Goal: Information Seeking & Learning: Check status

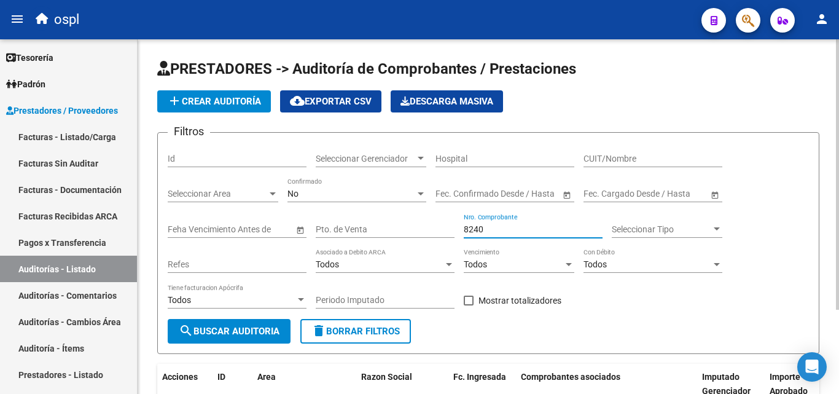
scroll to position [111, 0]
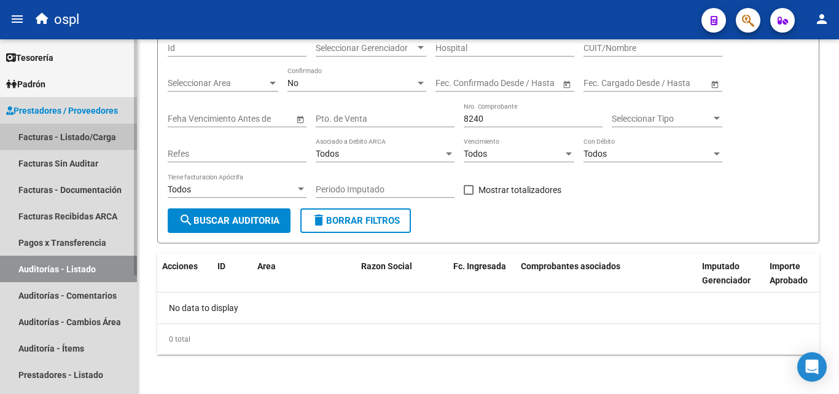
click at [97, 141] on link "Facturas - Listado/Carga" at bounding box center [68, 137] width 137 height 26
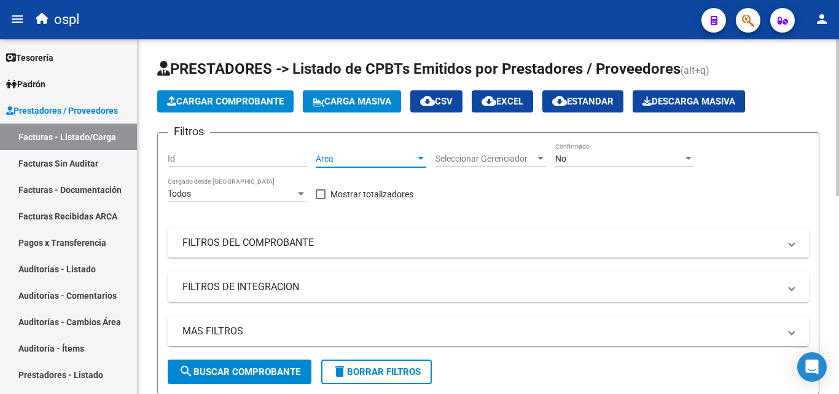
click at [421, 154] on div at bounding box center [420, 159] width 11 height 10
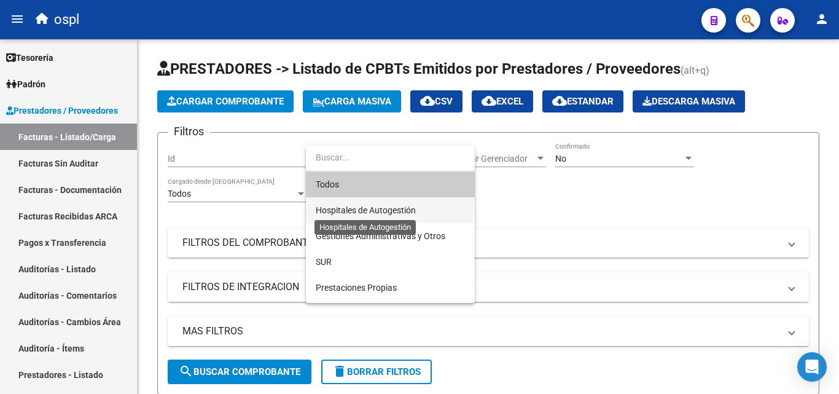
click at [380, 214] on span "Hospitales de Autogestión" at bounding box center [366, 210] width 100 height 10
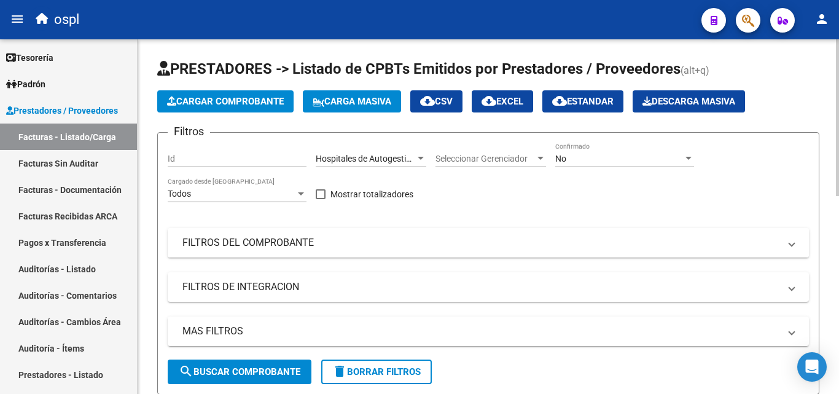
click at [310, 235] on mat-expansion-panel-header "FILTROS DEL COMPROBANTE" at bounding box center [489, 242] width 642 height 29
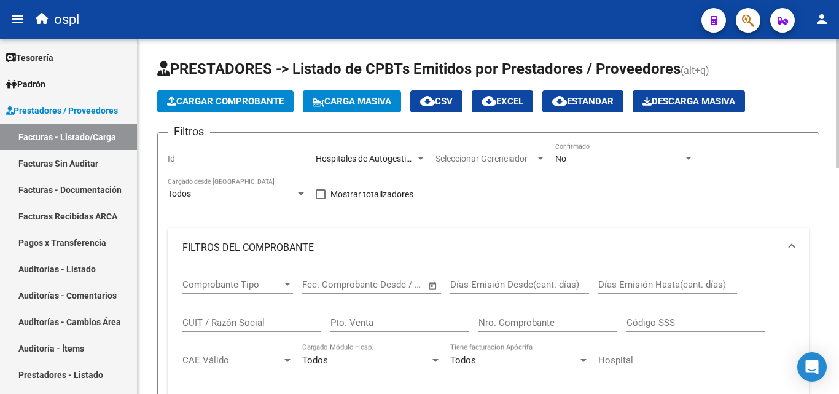
click at [430, 282] on span "Open calendar" at bounding box center [432, 284] width 29 height 29
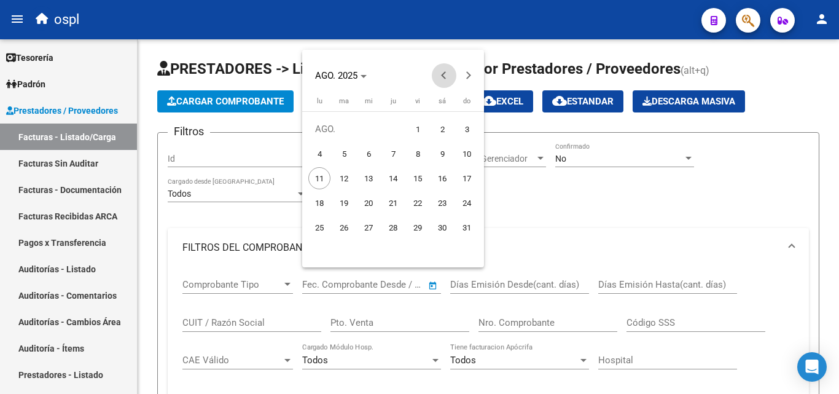
click at [451, 73] on span "Previous month" at bounding box center [444, 75] width 25 height 25
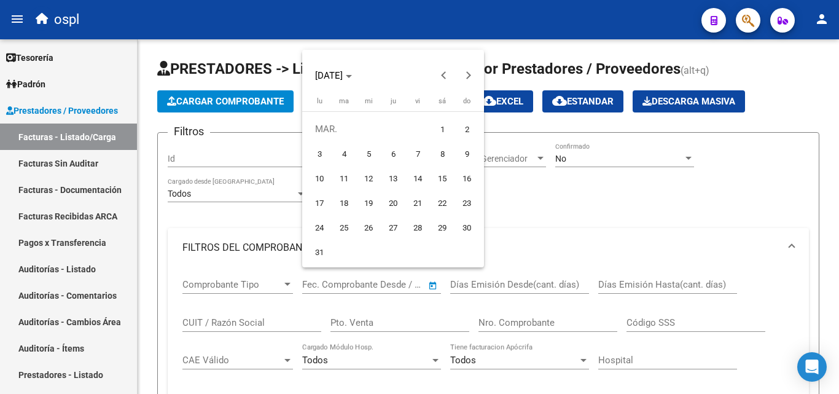
click at [431, 130] on button "1" at bounding box center [442, 129] width 25 height 25
type input "[DATE]"
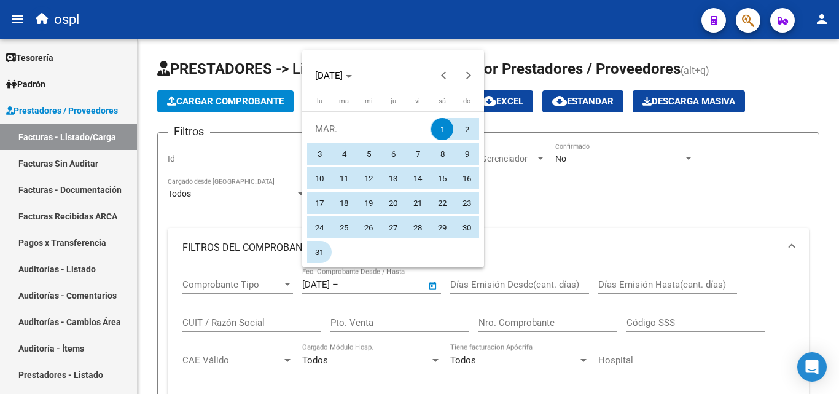
click at [310, 249] on span "31" at bounding box center [319, 252] width 22 height 22
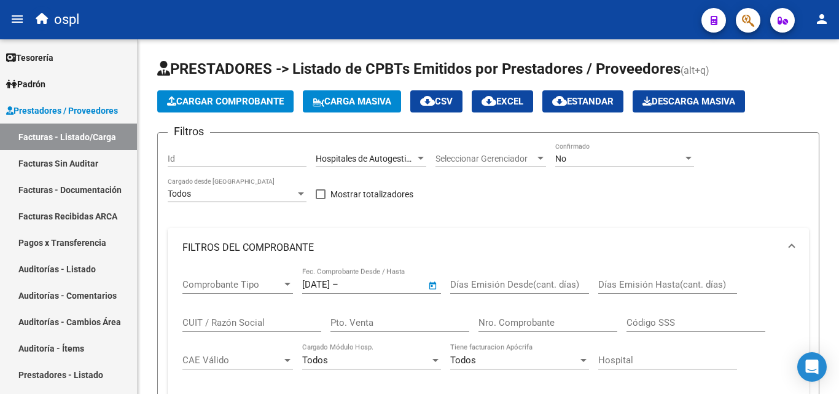
type input "[DATE]"
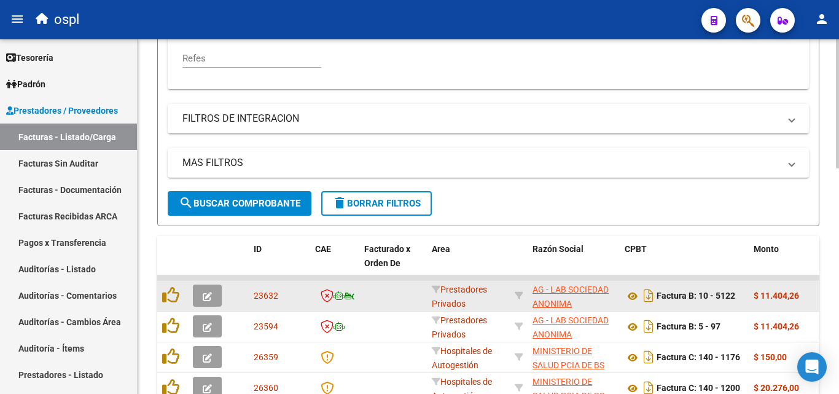
scroll to position [369, 0]
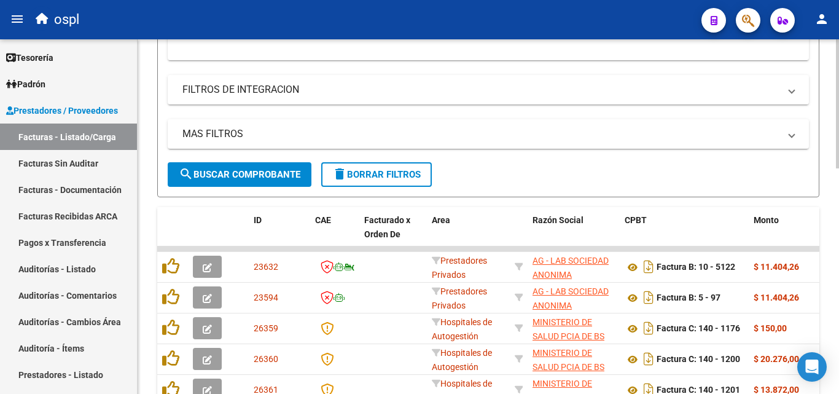
click at [289, 180] on button "search Buscar Comprobante" at bounding box center [240, 174] width 144 height 25
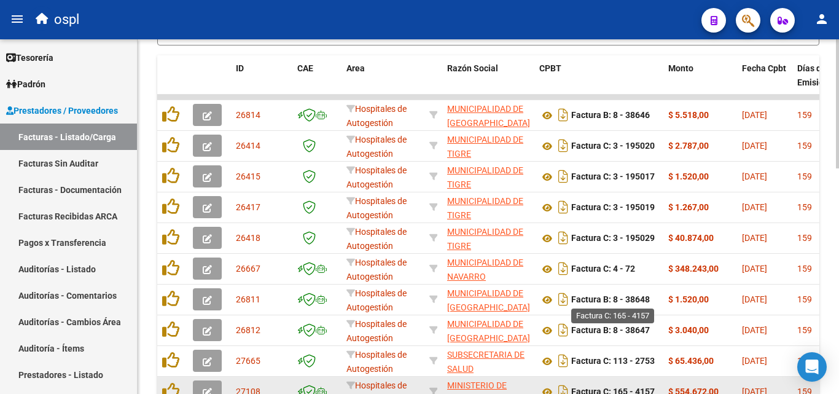
scroll to position [495, 0]
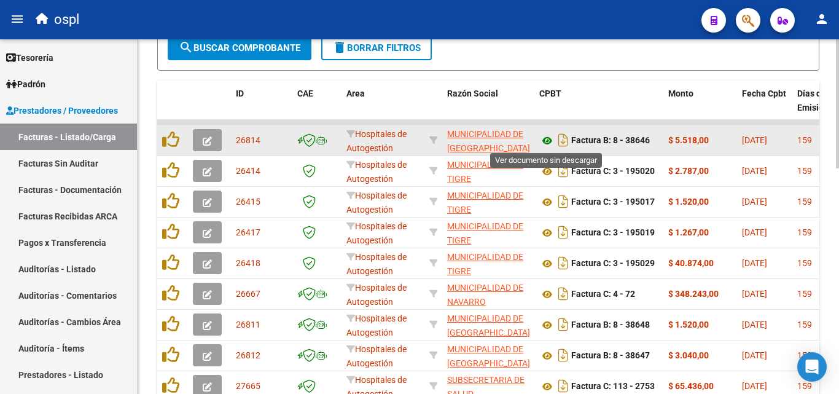
click at [547, 143] on icon at bounding box center [548, 140] width 16 height 15
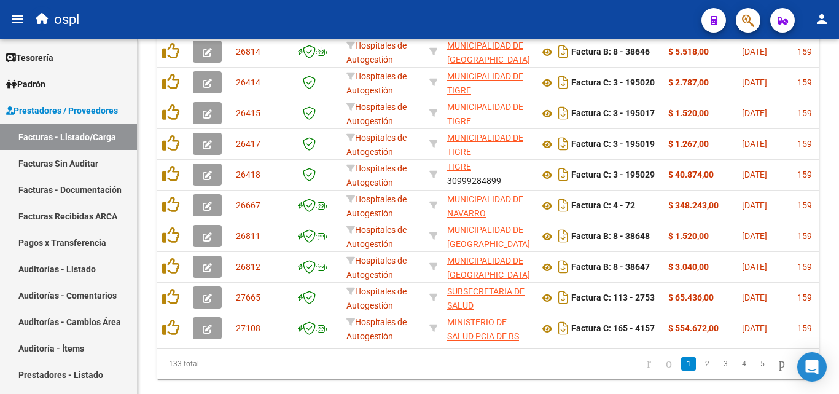
scroll to position [557, 0]
